Goal: Find specific page/section: Locate a particular part of the current website

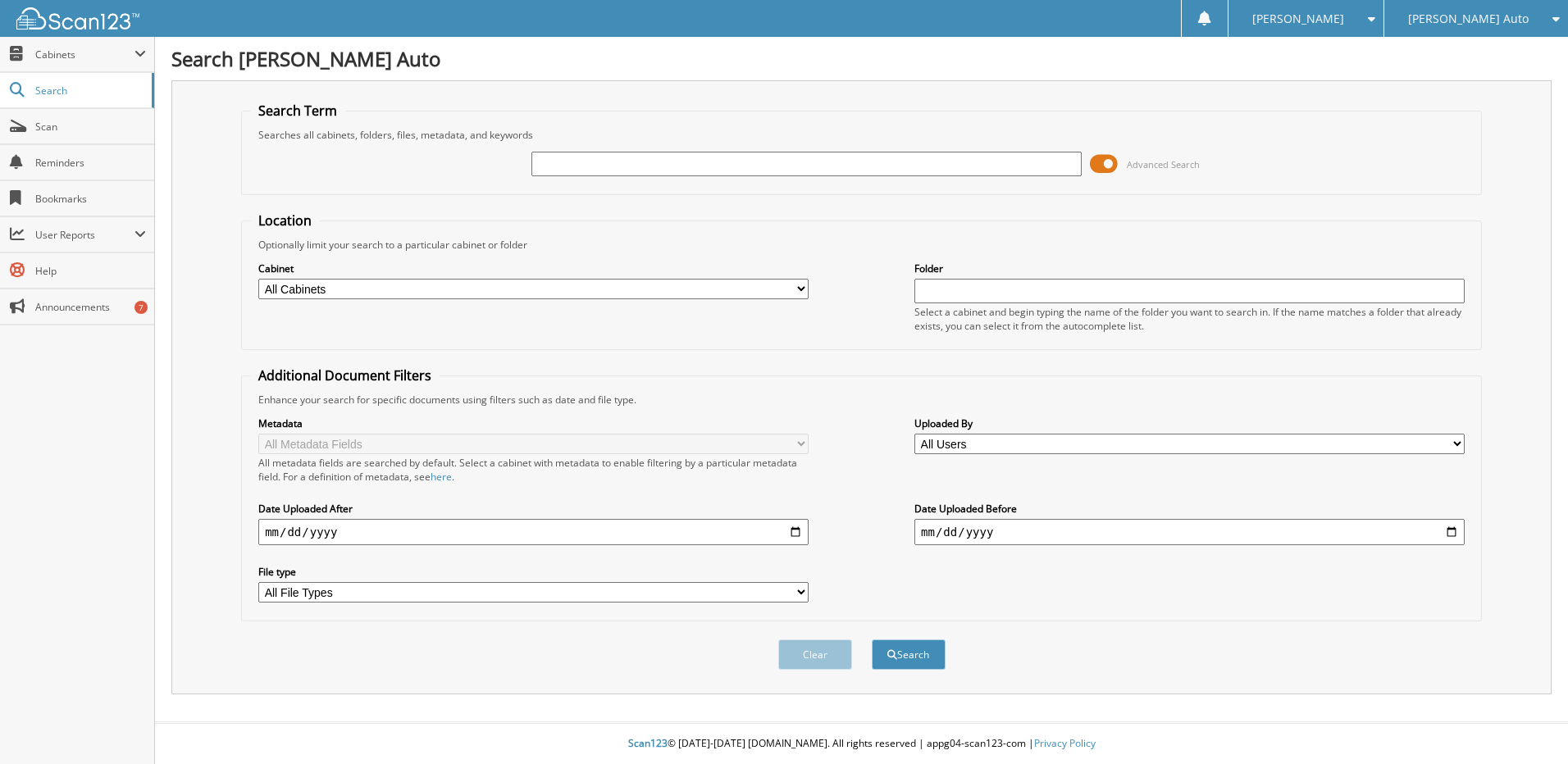
click at [691, 164] on input "text" at bounding box center [806, 163] width 550 height 25
type input "c"
type input "CAP022825"
click at [872, 639] on button "Search" at bounding box center [908, 654] width 74 height 31
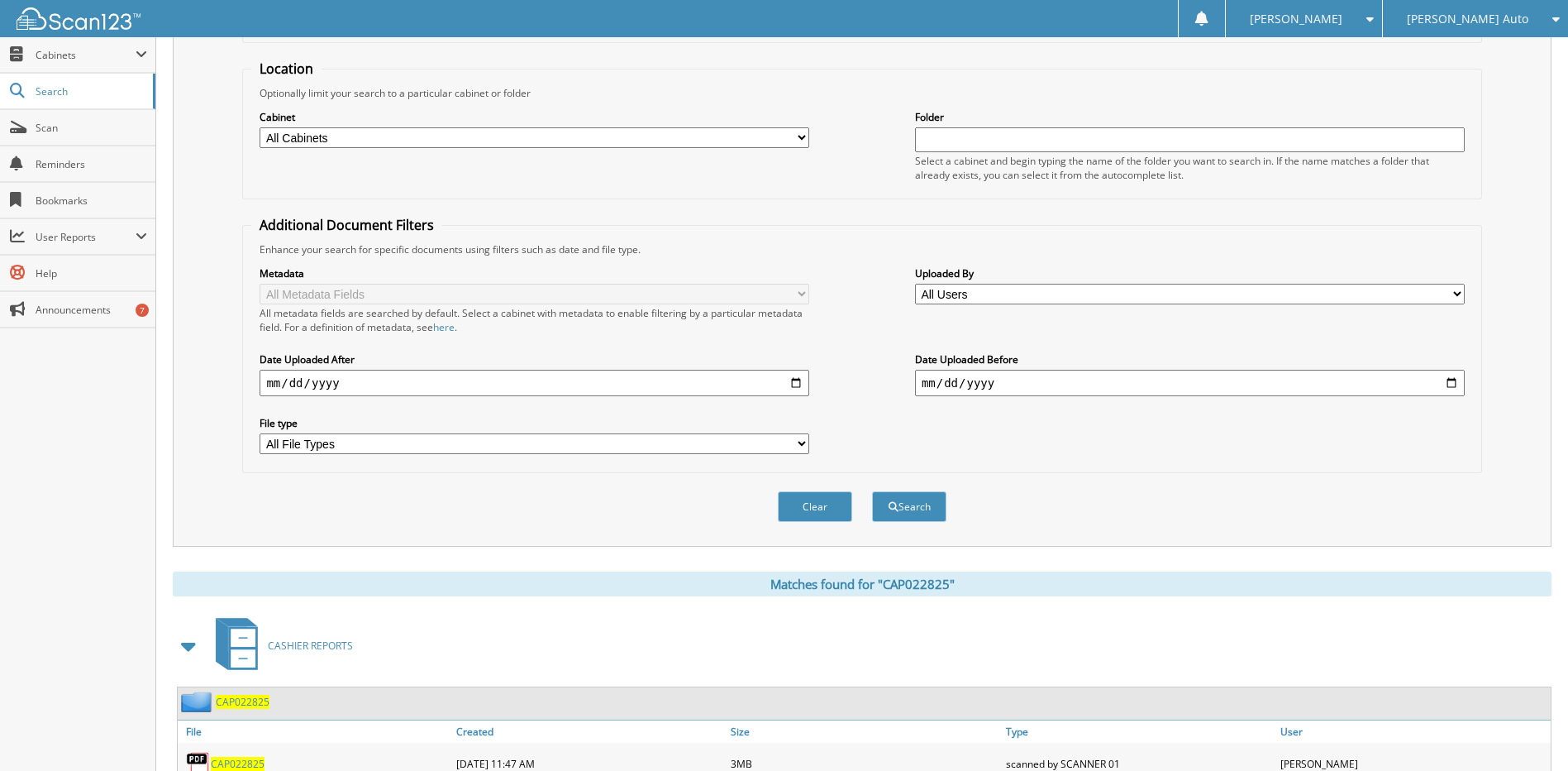
scroll to position [218, 0]
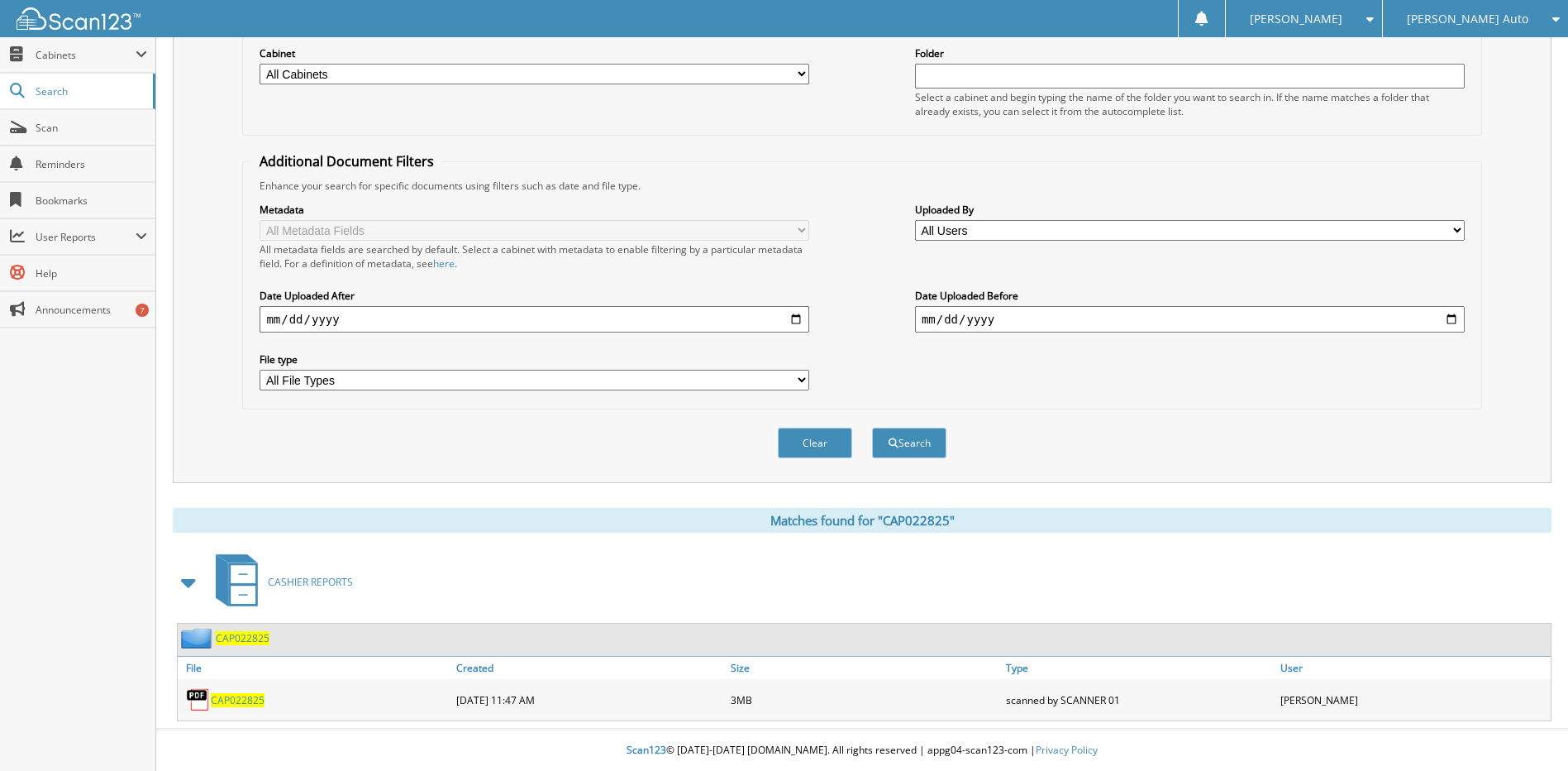
click at [218, 693] on span "CAP022825" at bounding box center [238, 700] width 54 height 14
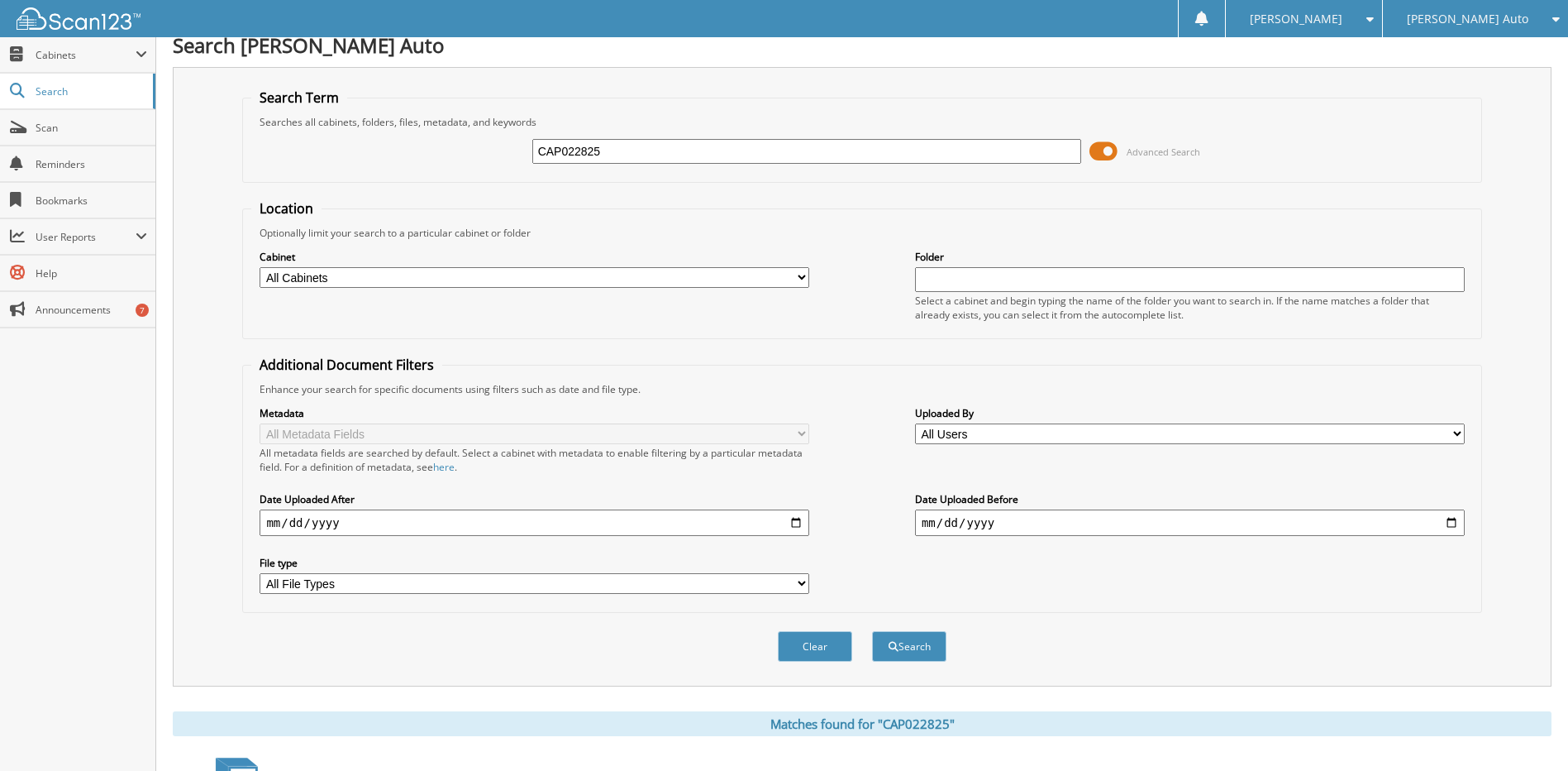
scroll to position [0, 0]
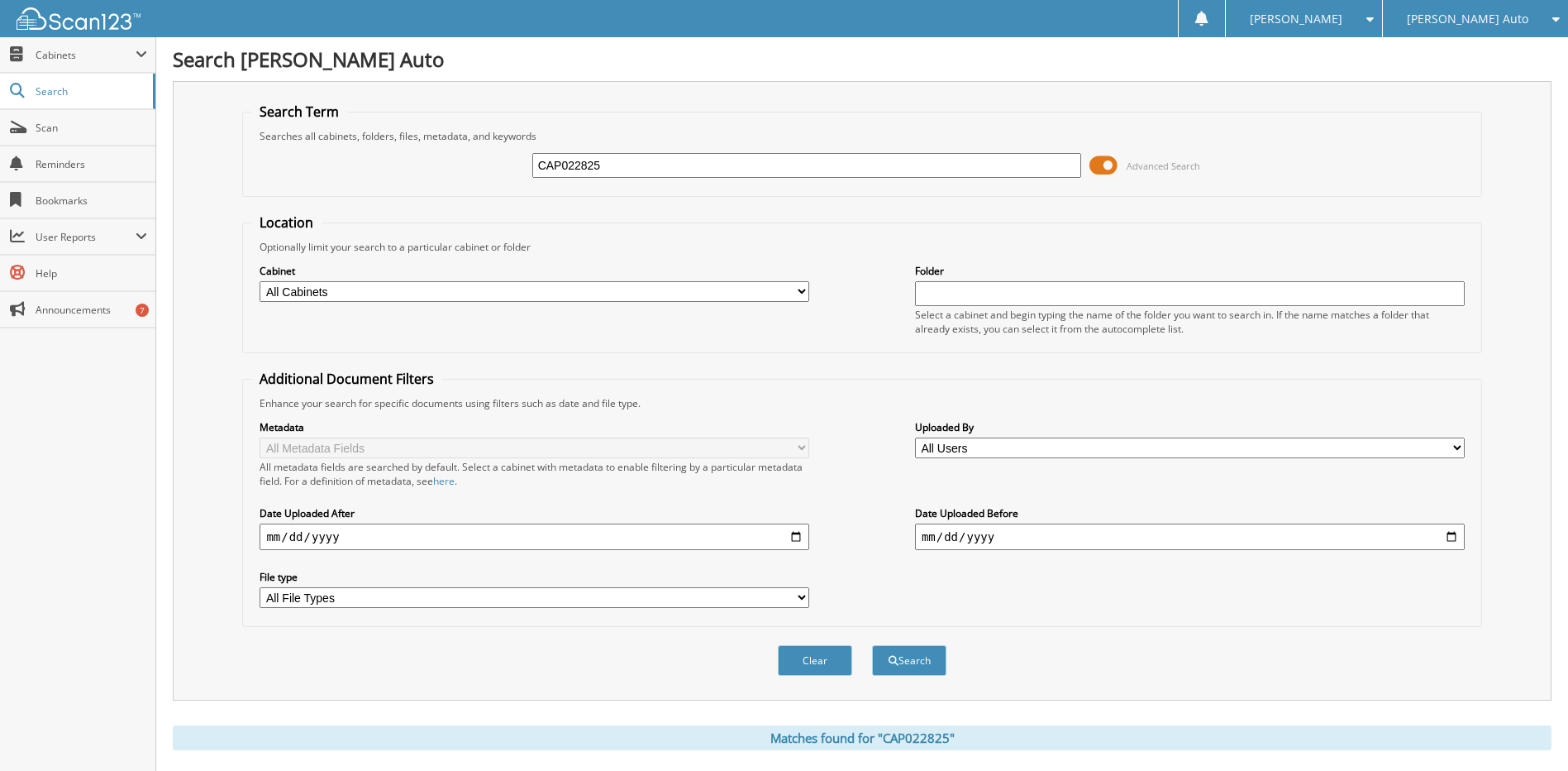
drag, startPoint x: 586, startPoint y: 165, endPoint x: 570, endPoint y: 165, distance: 16.0
click at [570, 165] on input "CAP022825" at bounding box center [807, 165] width 550 height 25
type input "CAP042525"
click at [872, 645] on button "Search" at bounding box center [909, 660] width 75 height 31
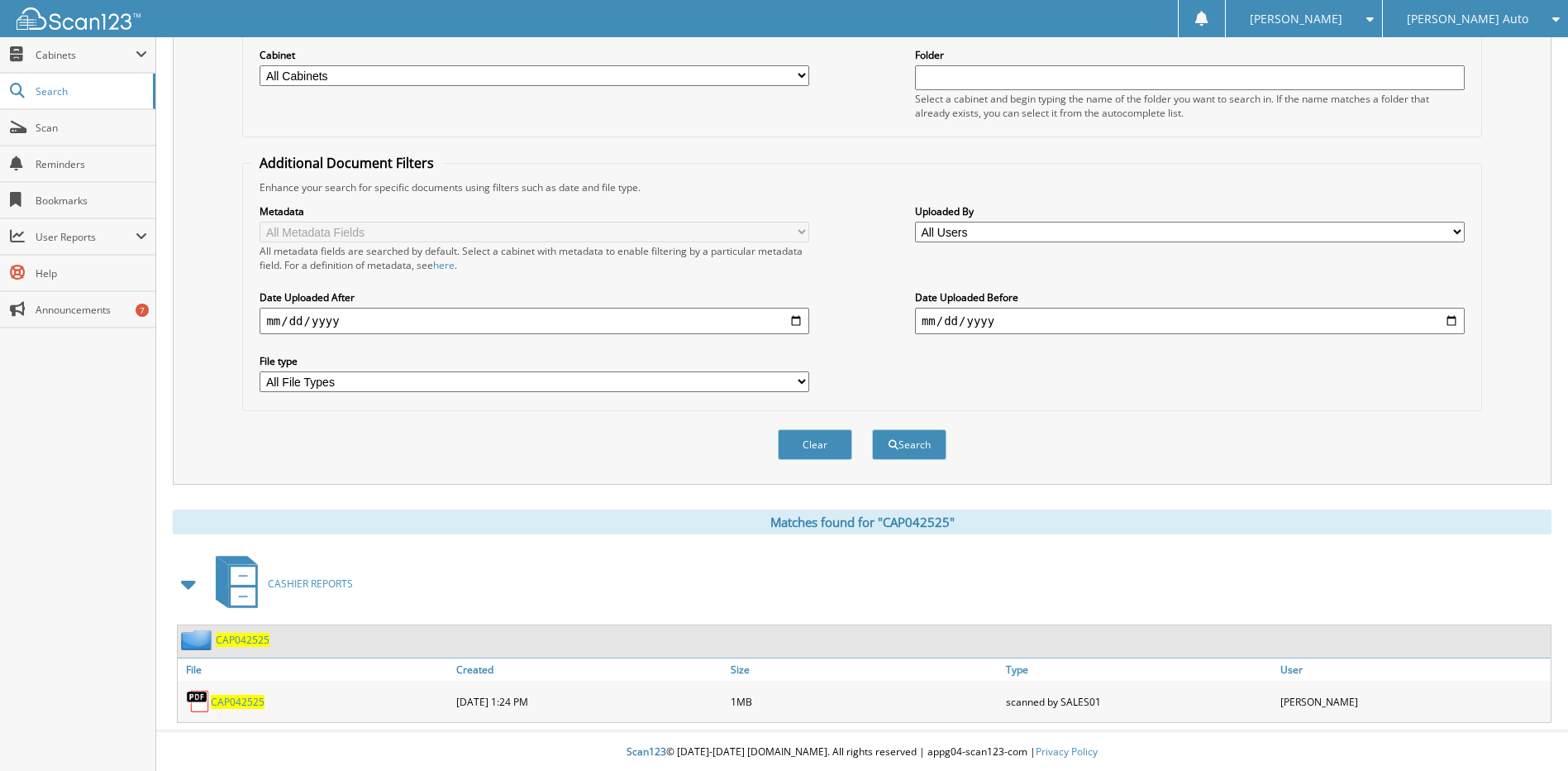
scroll to position [218, 0]
click at [238, 699] on span "CAP042525" at bounding box center [238, 700] width 54 height 14
